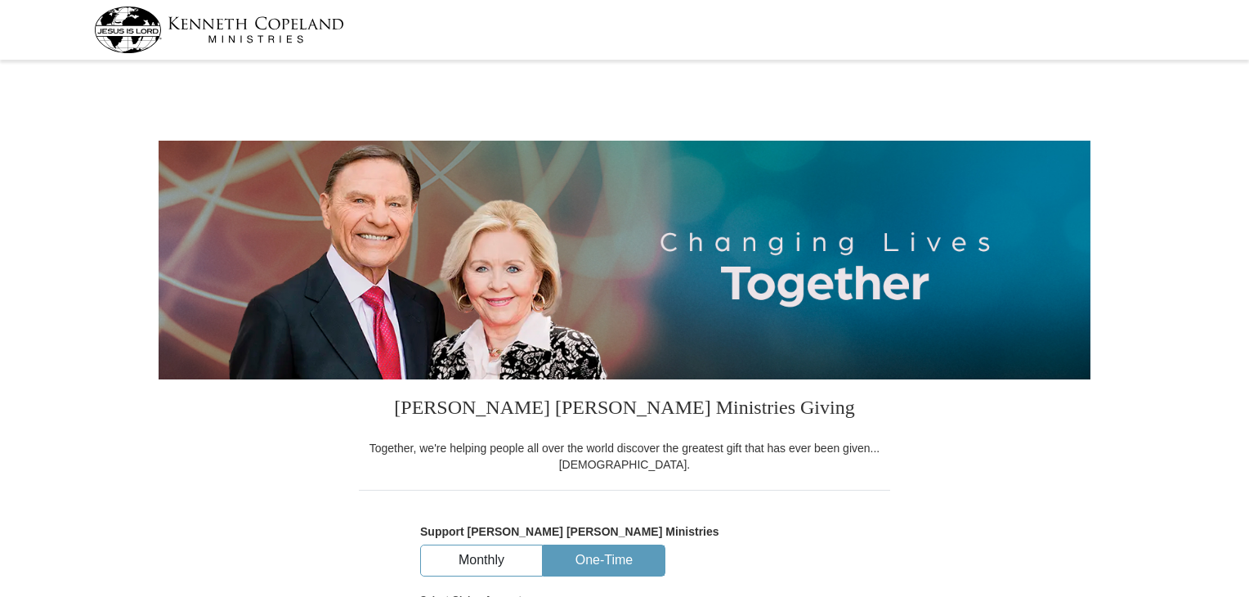
select select "AZ"
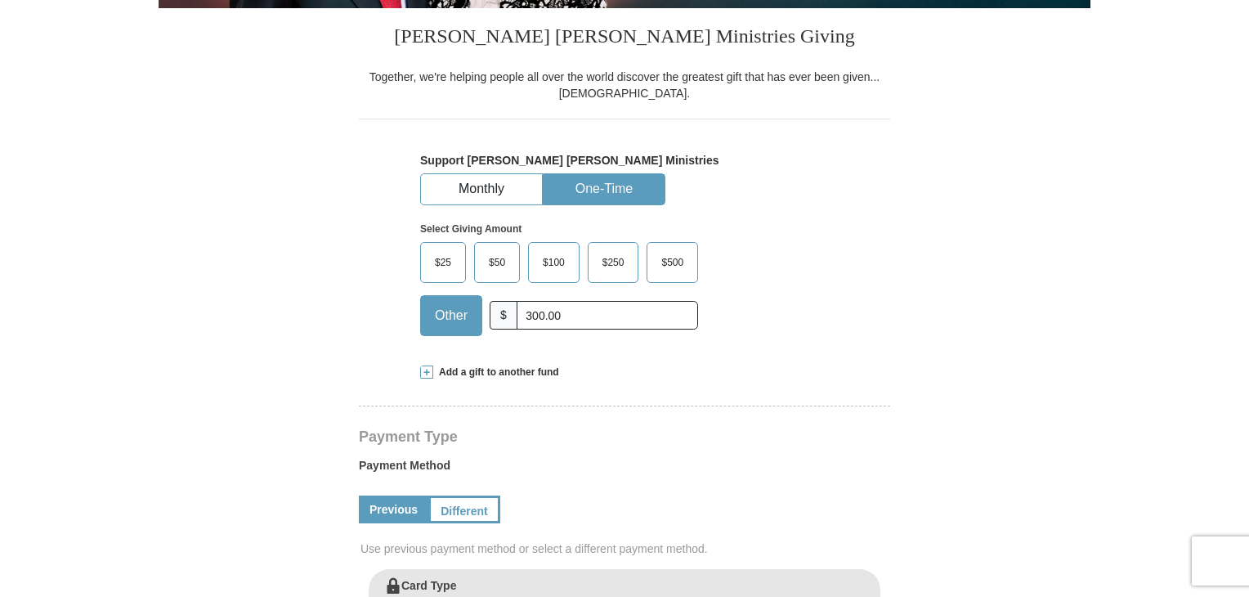
type input "300.00"
click at [399, 502] on link "Previous" at bounding box center [394, 510] width 70 height 28
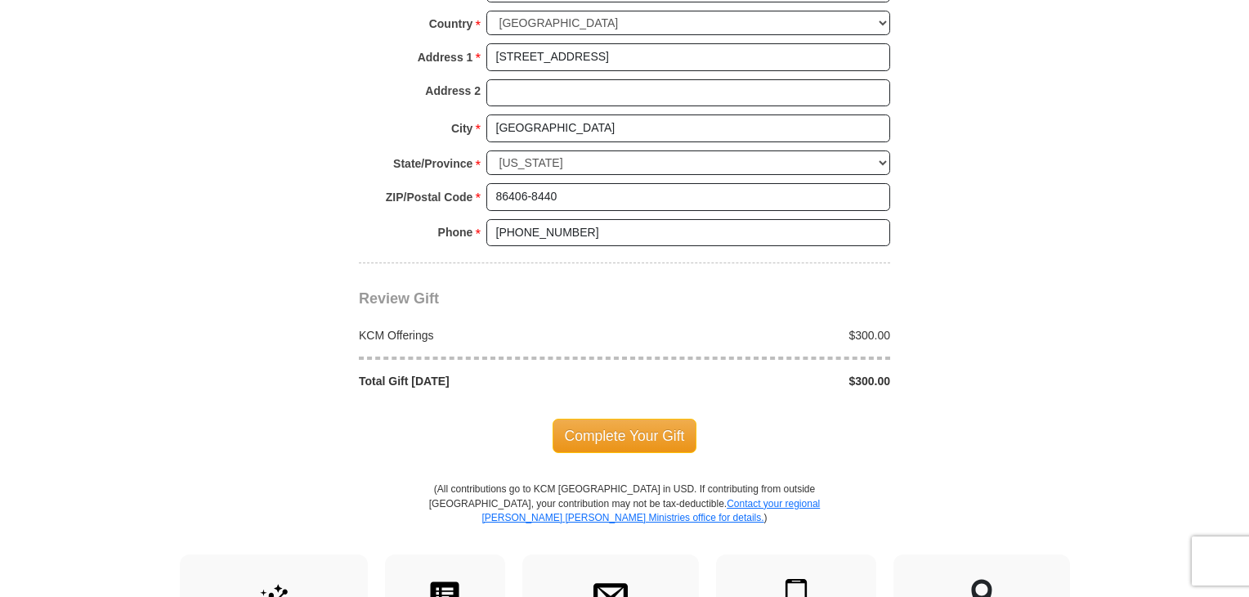
scroll to position [1294, 0]
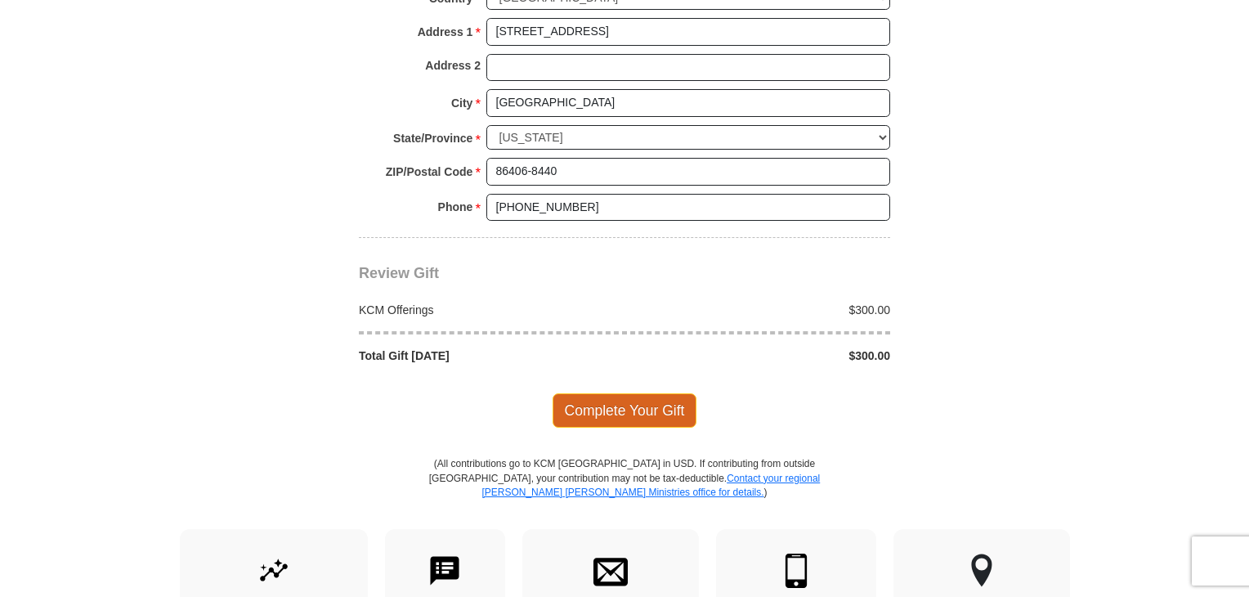
click at [614, 400] on span "Complete Your Gift" at bounding box center [625, 410] width 145 height 34
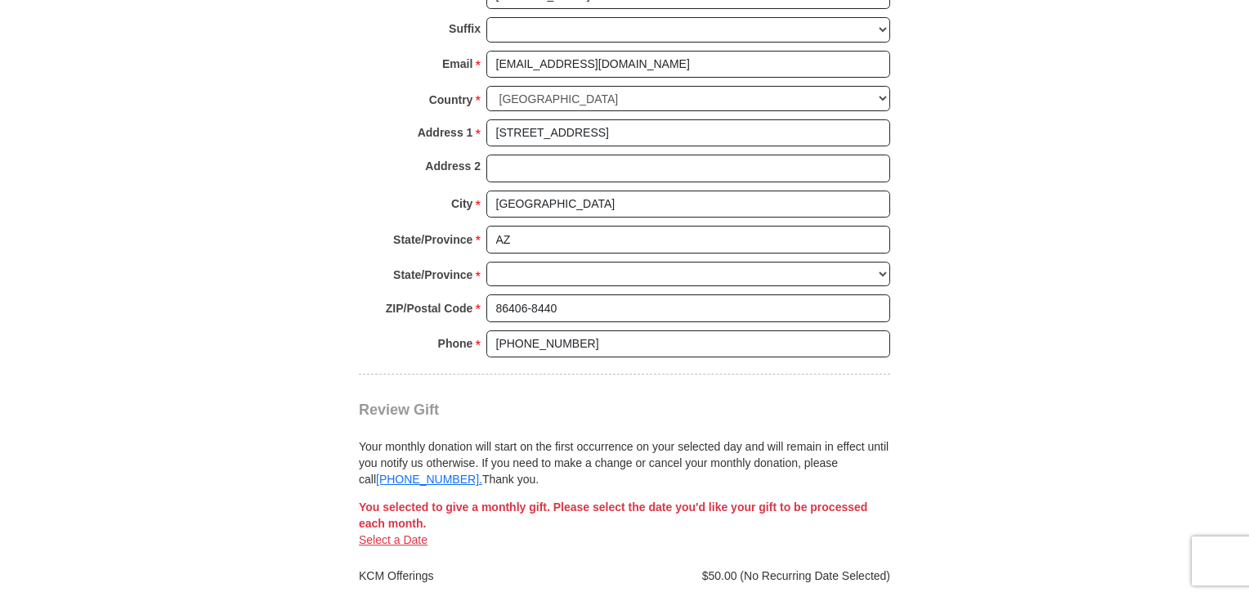
select select "AZ"
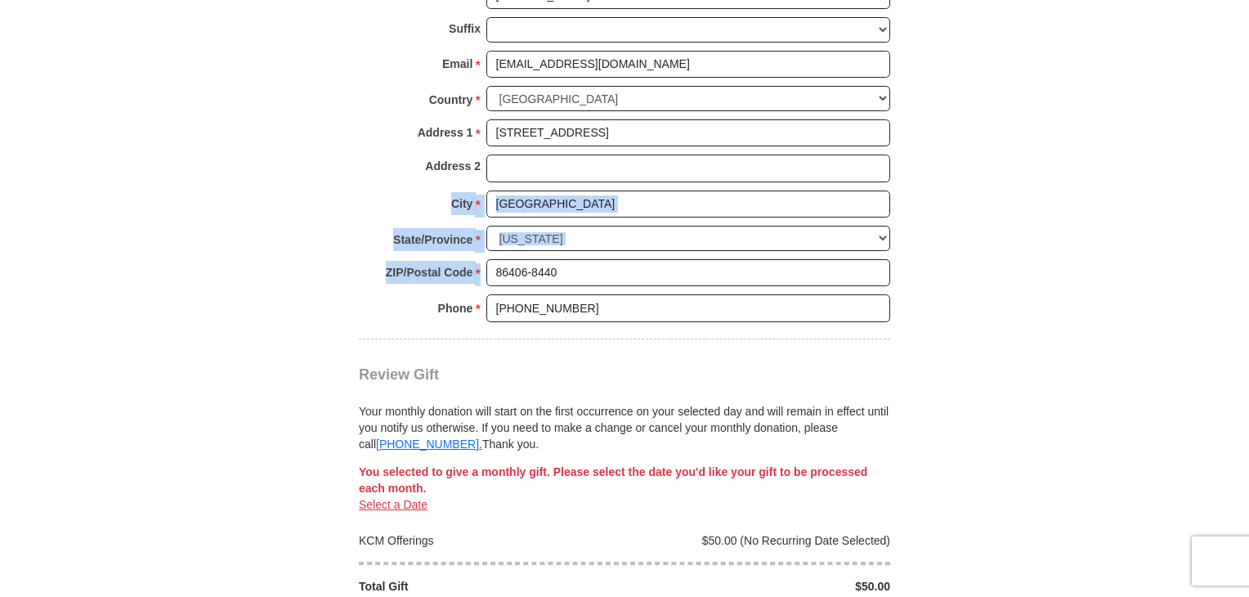
drag, startPoint x: 1243, startPoint y: 258, endPoint x: 1213, endPoint y: 178, distance: 85.4
click at [1213, 178] on body "Kenneth Copeland Ministries Giving Together, we're helping people all over the …" at bounding box center [624, 276] width 1249 height 3090
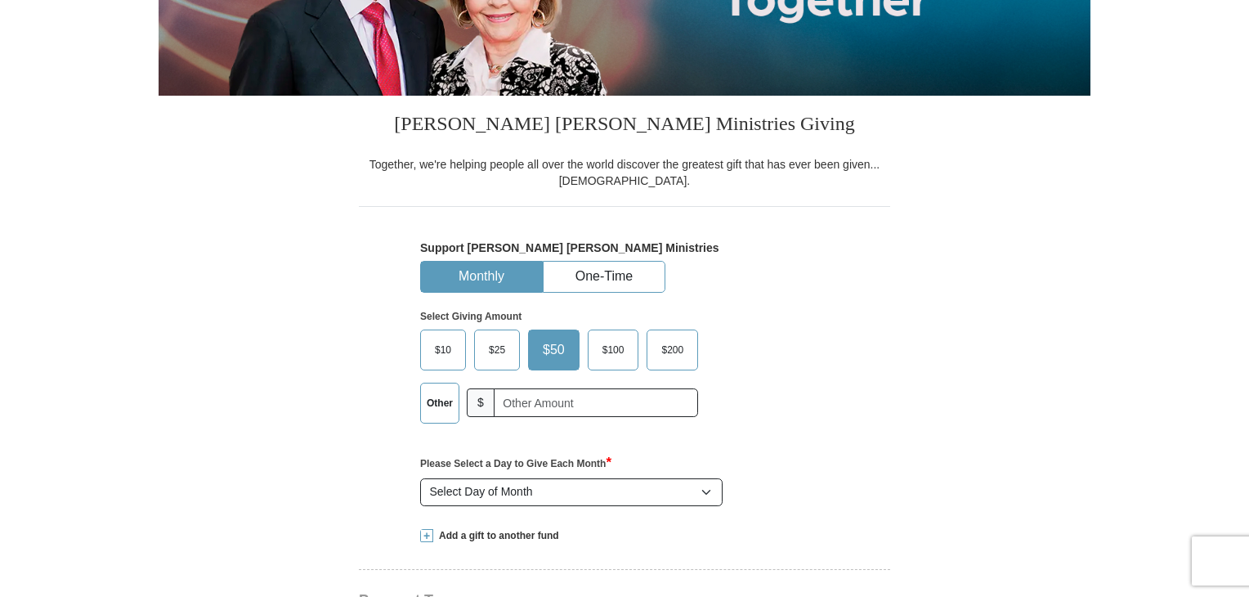
scroll to position [280, 0]
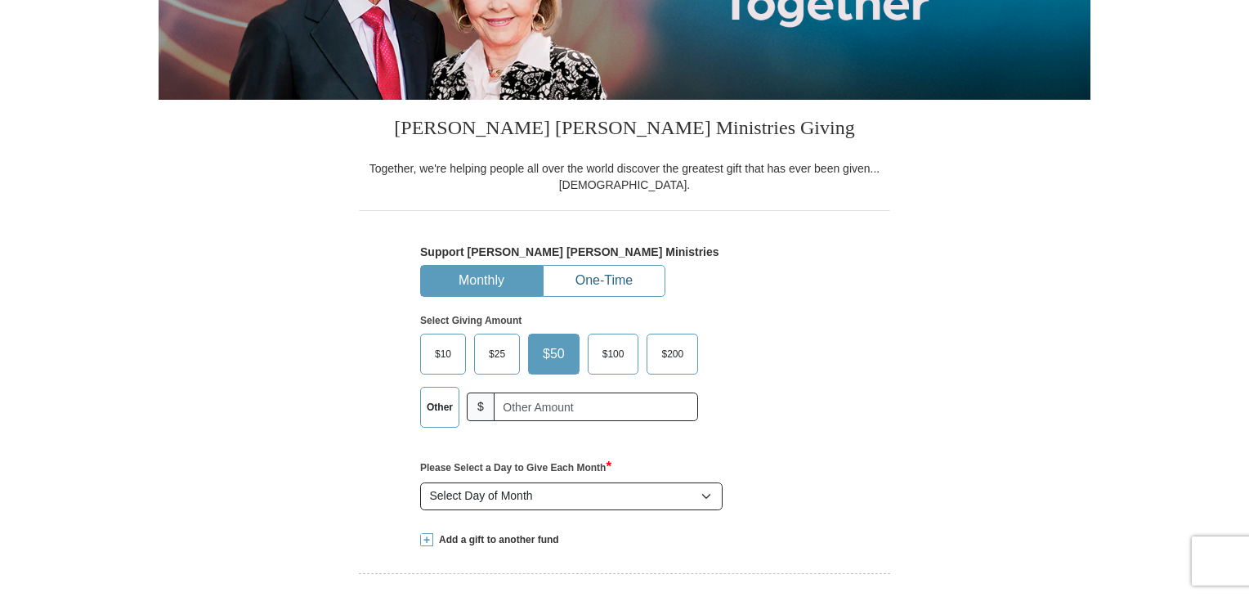
click at [608, 276] on button "One-Time" at bounding box center [604, 281] width 121 height 30
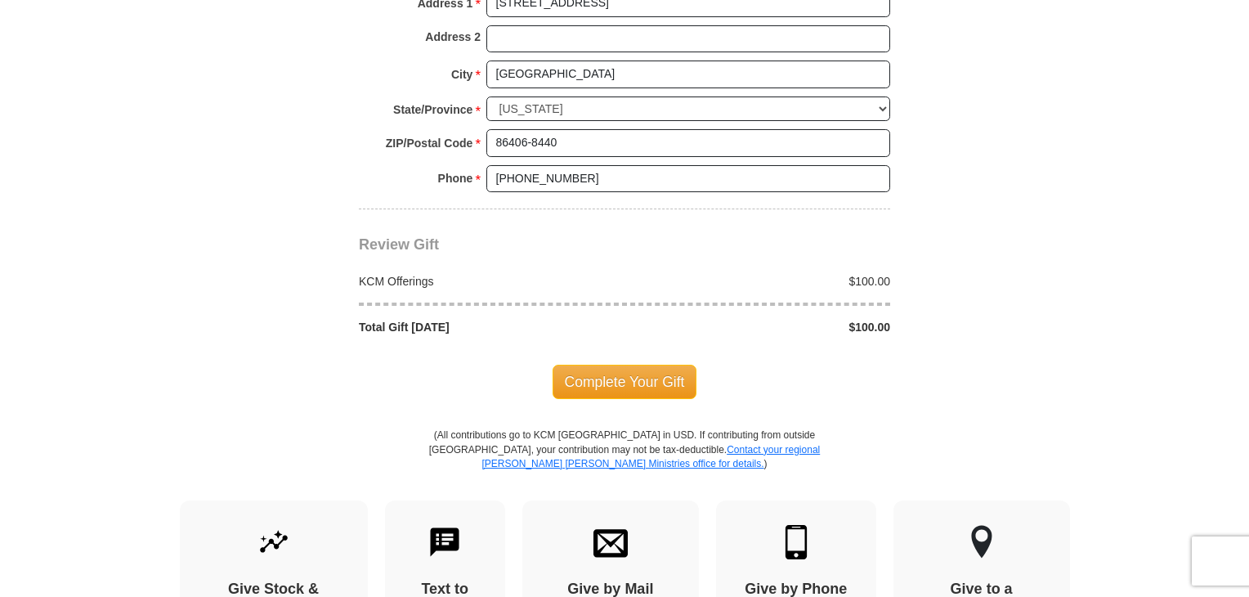
scroll to position [1345, 0]
